Goal: Navigation & Orientation: Find specific page/section

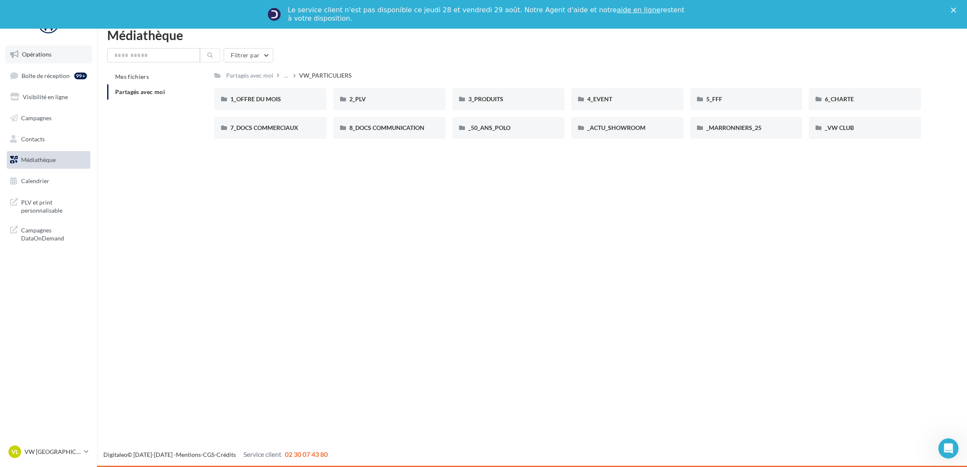
click at [37, 62] on link "Opérations" at bounding box center [48, 55] width 87 height 18
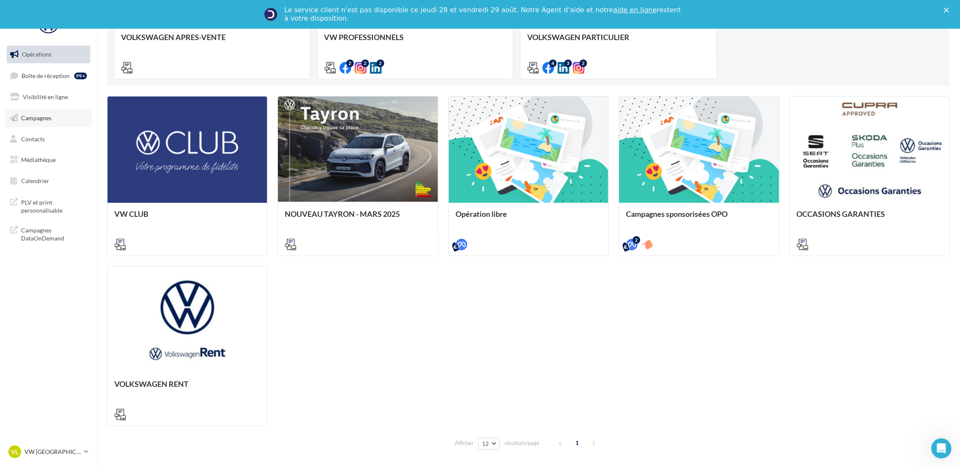
click at [45, 112] on link "Campagnes" at bounding box center [48, 118] width 87 height 18
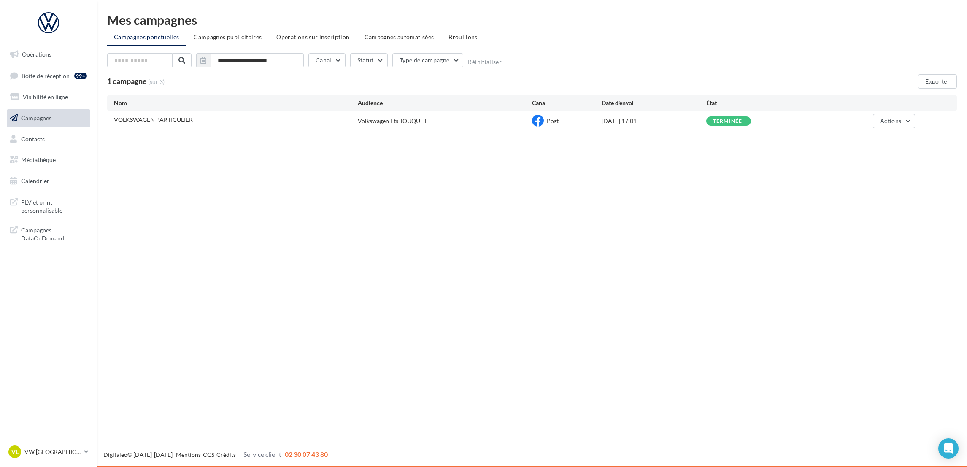
click at [49, 210] on span "PLV et print personnalisable" at bounding box center [54, 206] width 66 height 18
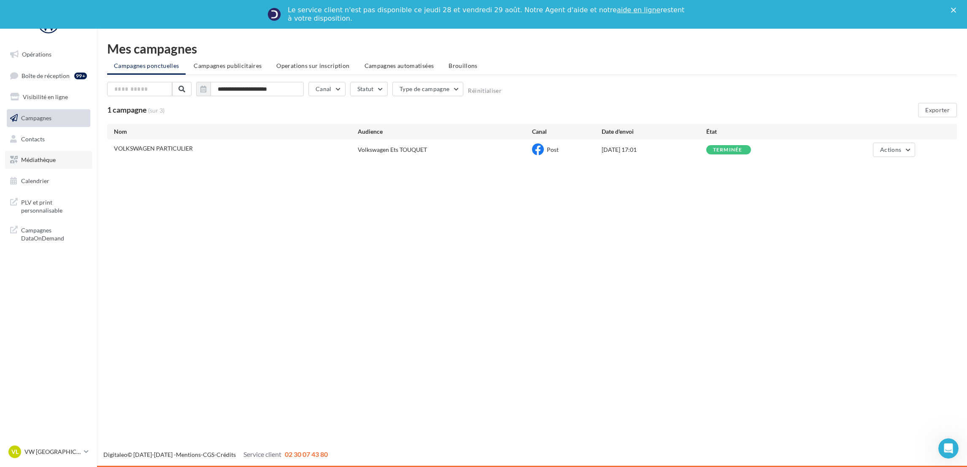
click at [81, 163] on link "Médiathèque" at bounding box center [48, 160] width 87 height 18
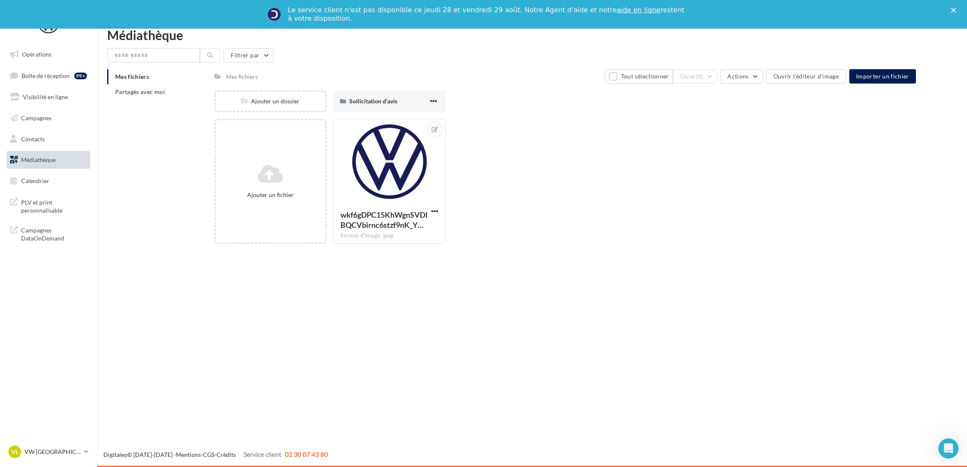
click at [160, 74] on li "Mes fichiers" at bounding box center [157, 76] width 100 height 15
click at [151, 83] on li "Mes fichiers" at bounding box center [157, 76] width 100 height 15
click at [159, 86] on li "Partagés avec moi" at bounding box center [157, 91] width 100 height 15
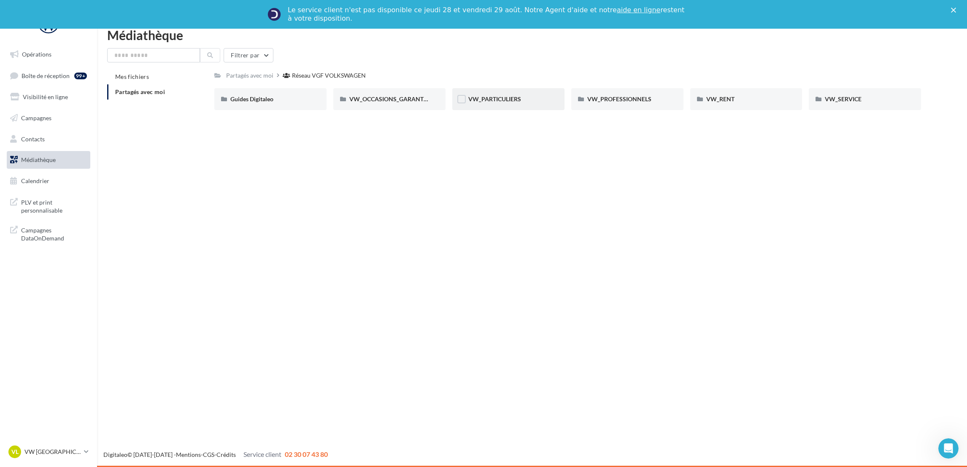
click at [527, 104] on div "VW_PARTICULIERS" at bounding box center [508, 99] width 112 height 22
